Goal: Information Seeking & Learning: Learn about a topic

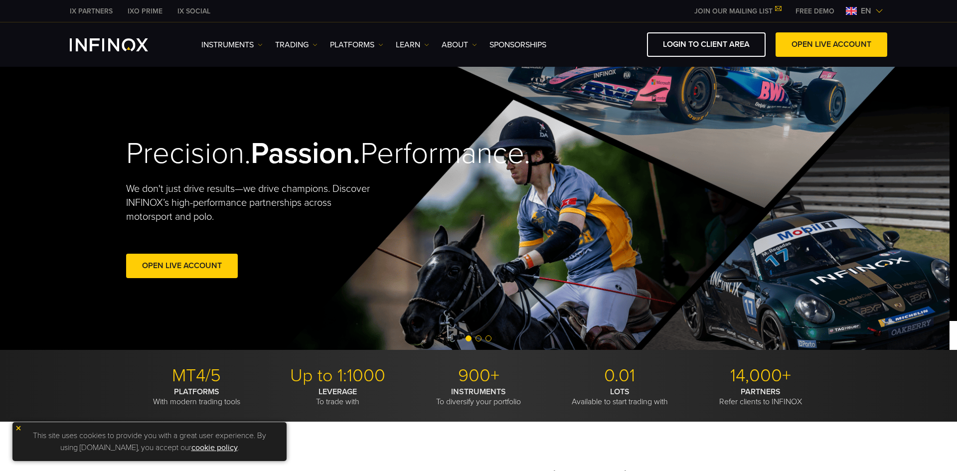
click at [0, 0] on div "Welcome to INFINOX Limited Please note that you are entering the site for INFIN…" at bounding box center [0, 0] width 0 height 0
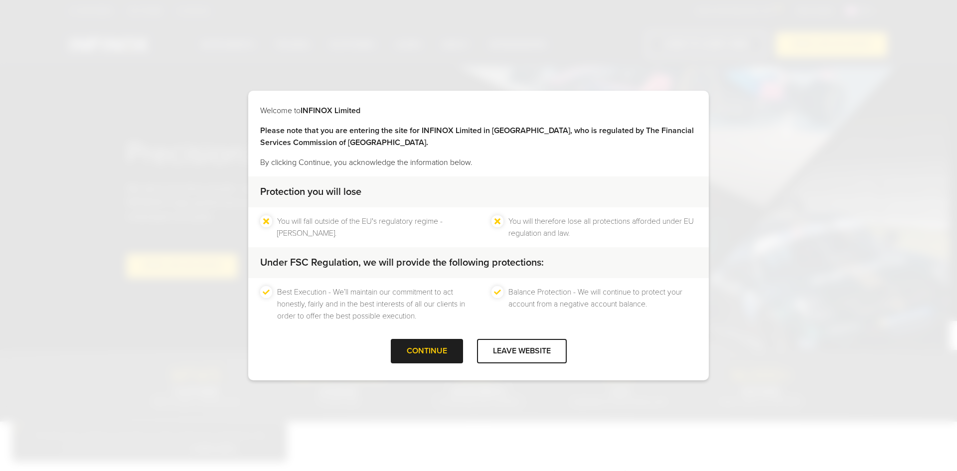
drag, startPoint x: 441, startPoint y: 348, endPoint x: 405, endPoint y: 241, distance: 112.5
click at [427, 351] on div at bounding box center [427, 351] width 0 height 0
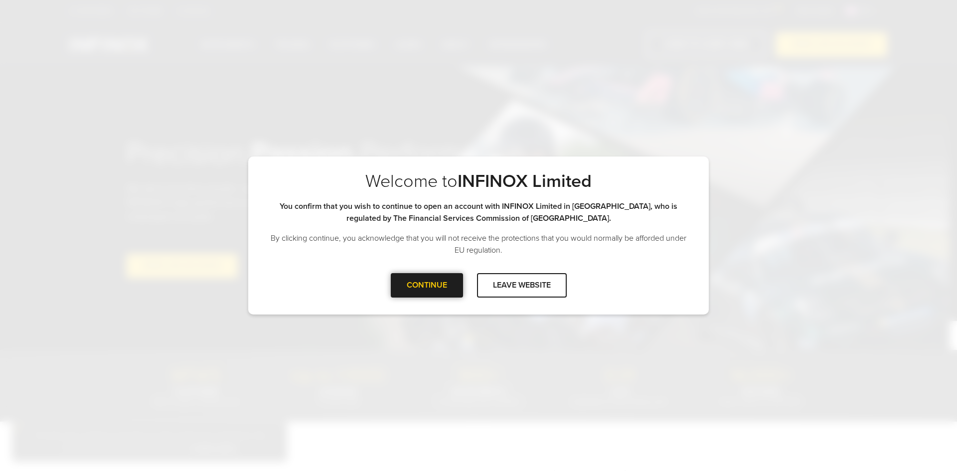
click at [427, 285] on div at bounding box center [427, 285] width 0 height 0
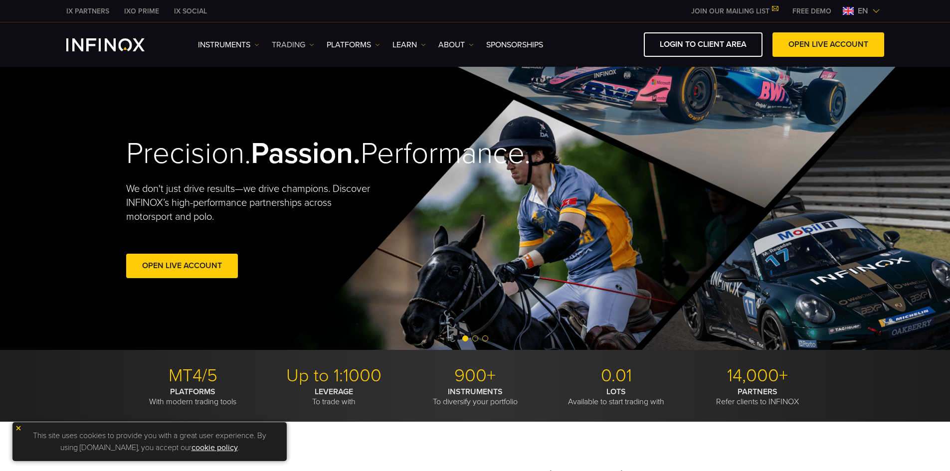
click at [306, 45] on link "TRADING" at bounding box center [293, 45] width 42 height 12
click at [352, 46] on link "PLATFORMS" at bounding box center [352, 45] width 53 height 12
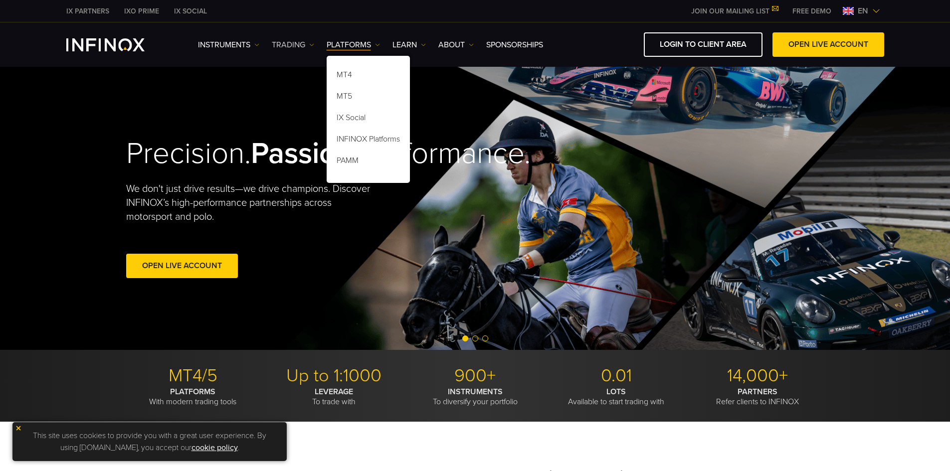
click at [296, 49] on link "TRADING" at bounding box center [293, 45] width 42 height 12
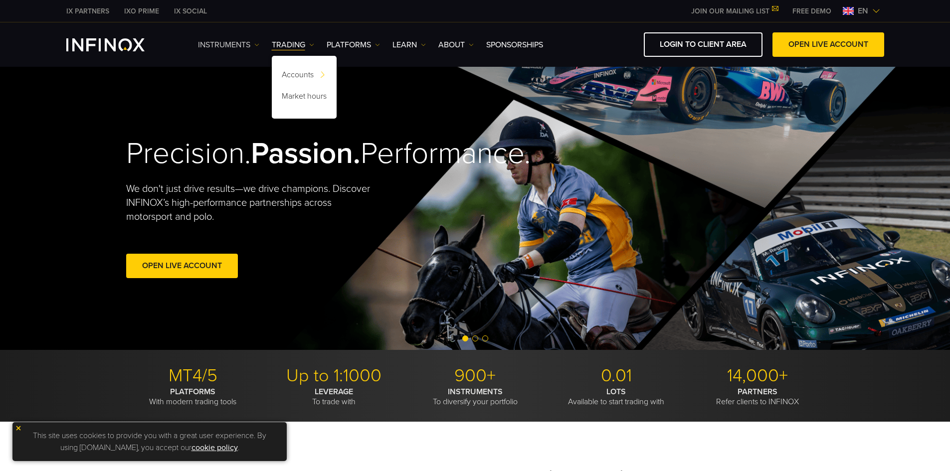
click at [241, 45] on link "Instruments" at bounding box center [228, 45] width 61 height 12
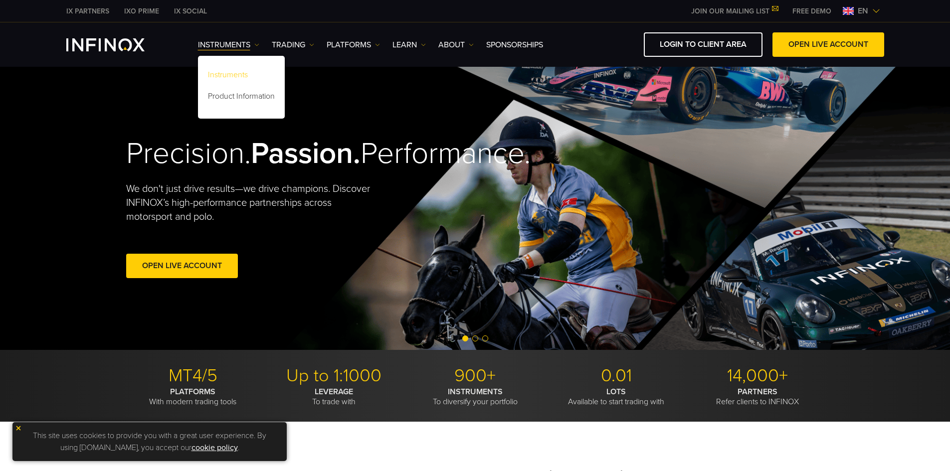
click at [244, 71] on link "Instruments" at bounding box center [241, 76] width 87 height 21
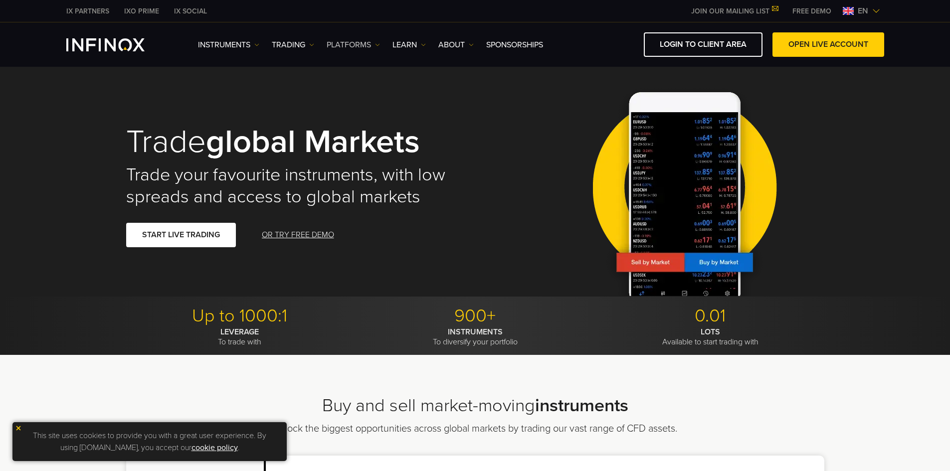
click at [365, 46] on link "PLATFORMS" at bounding box center [352, 45] width 53 height 12
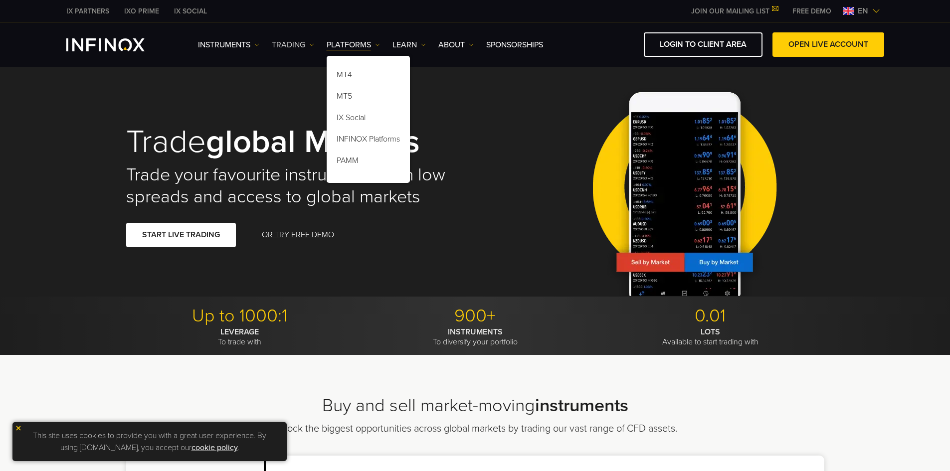
click at [298, 47] on link "TRADING" at bounding box center [293, 45] width 42 height 12
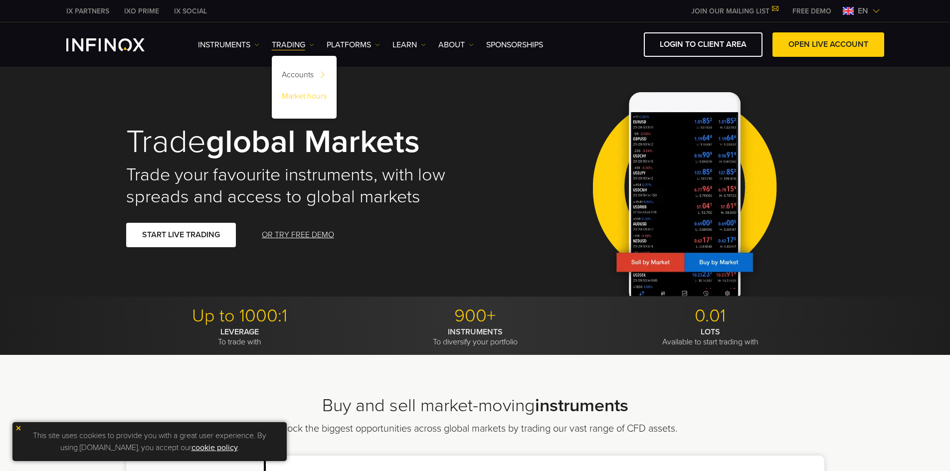
click at [306, 95] on link "Market hours" at bounding box center [304, 97] width 65 height 21
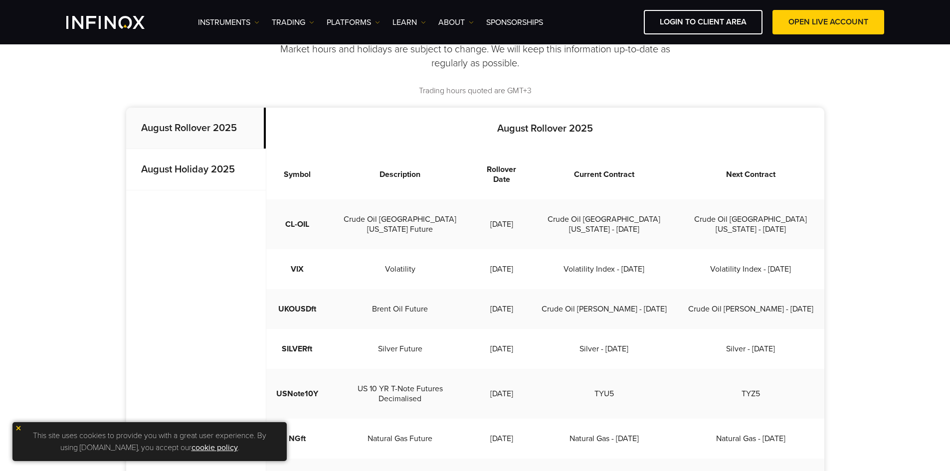
scroll to position [249, 0]
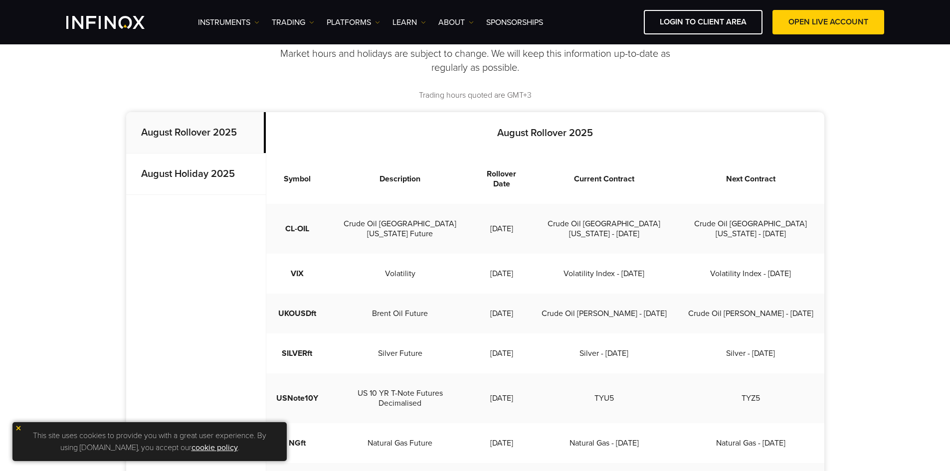
click at [196, 172] on strong "August Holiday 2025" at bounding box center [188, 174] width 94 height 12
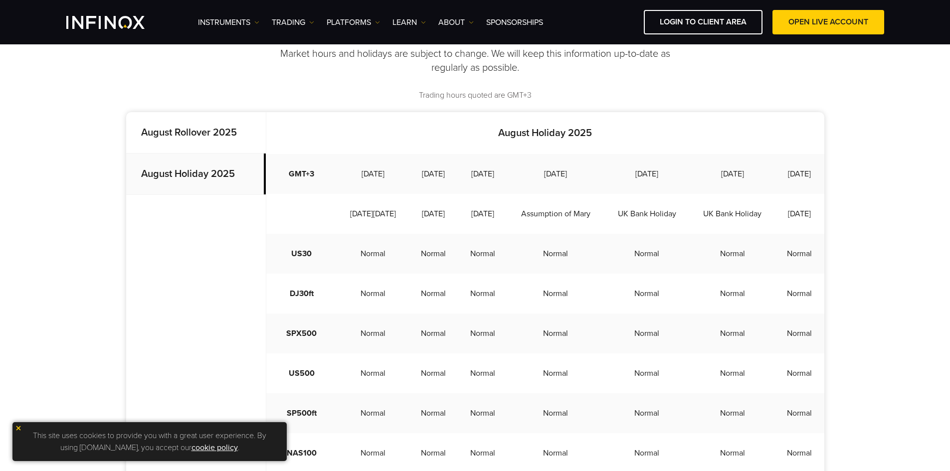
click at [202, 138] on strong "August Rollover 2025" at bounding box center [189, 133] width 96 height 12
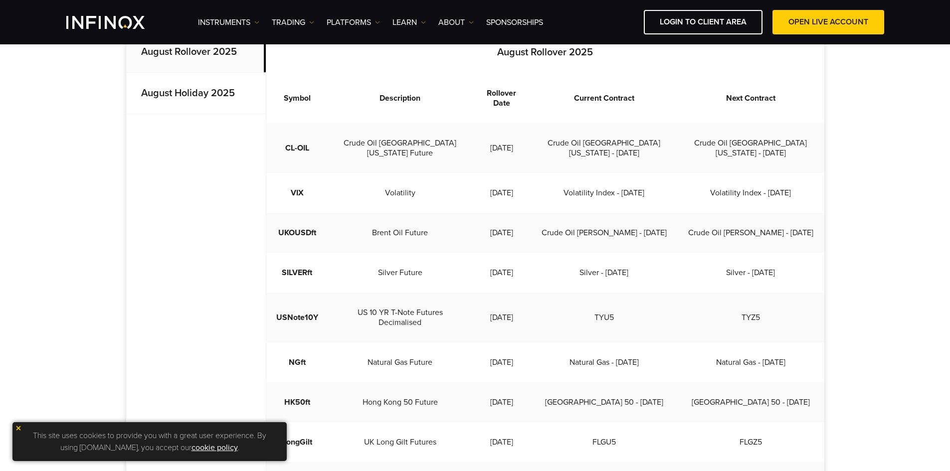
scroll to position [299, 0]
